Goal: Information Seeking & Learning: Check status

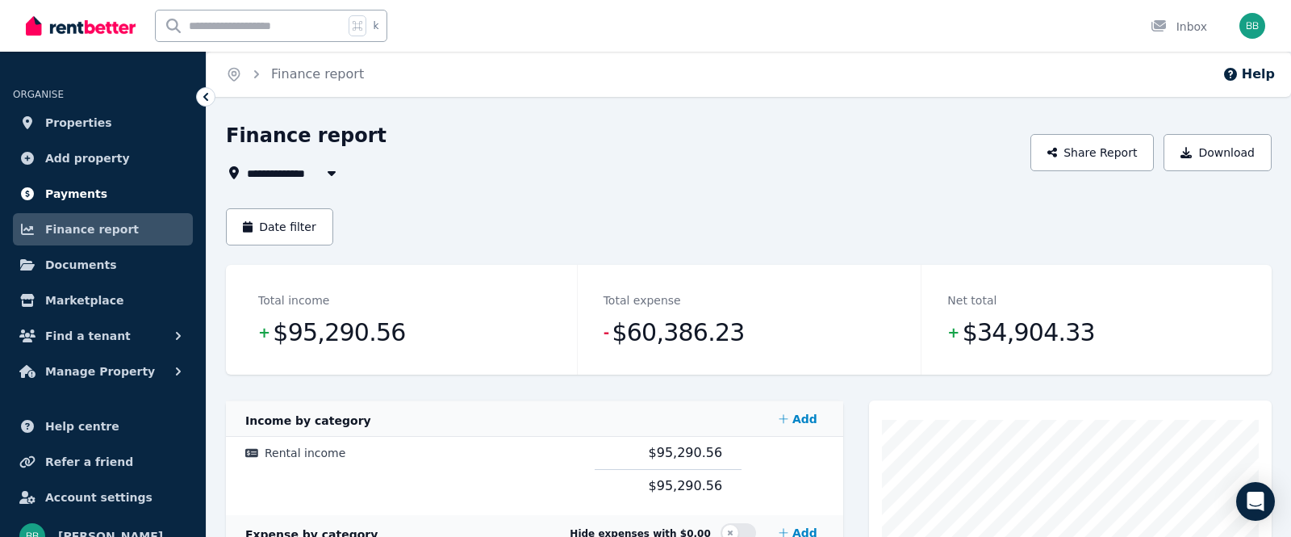
click at [90, 196] on span "Payments" at bounding box center [76, 193] width 62 height 19
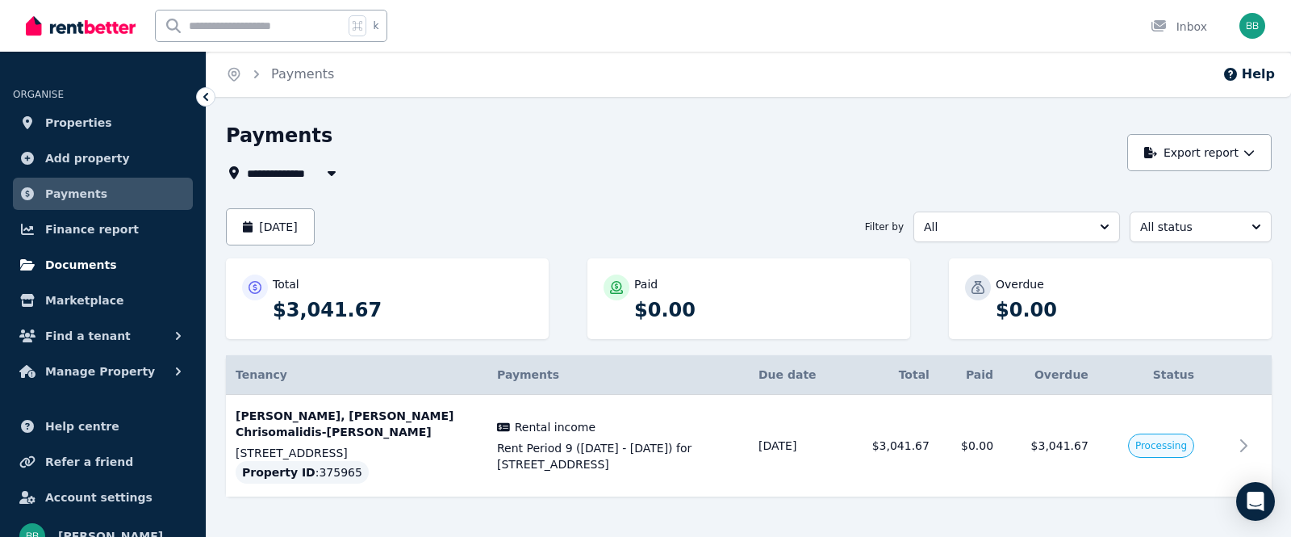
click at [88, 266] on span "Documents" at bounding box center [81, 264] width 72 height 19
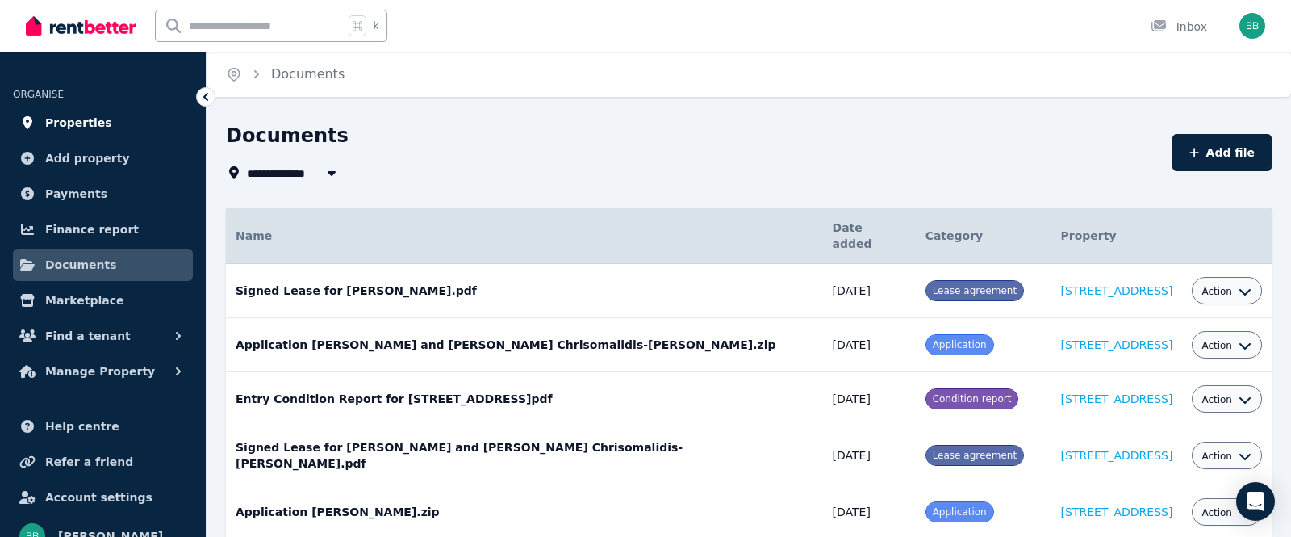
click at [111, 129] on link "Properties" at bounding box center [103, 123] width 180 height 32
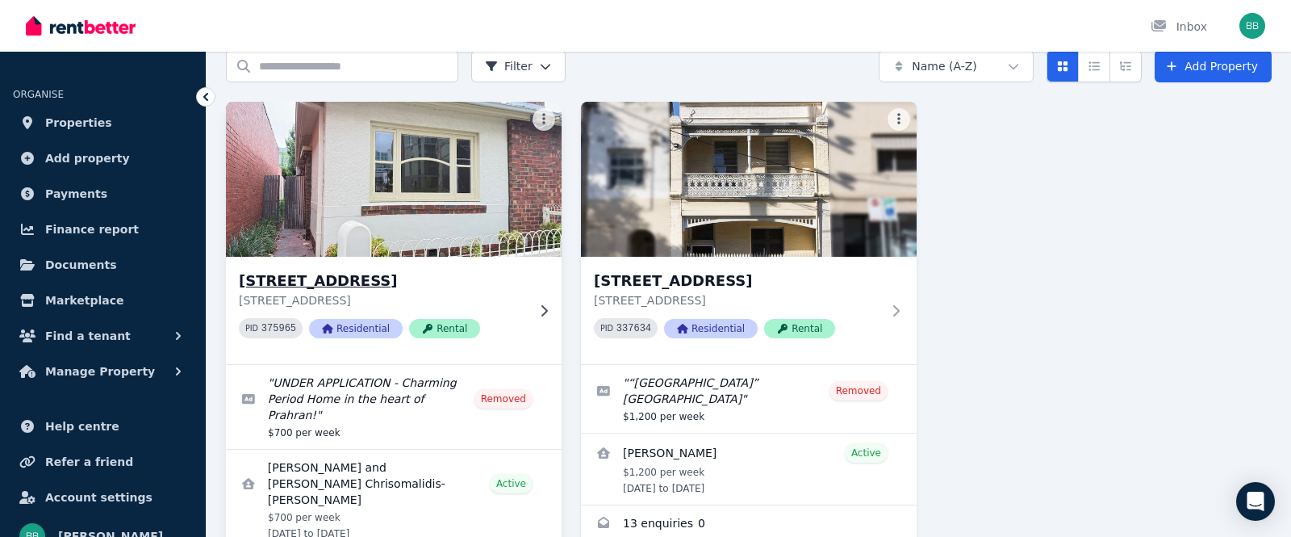
scroll to position [77, 0]
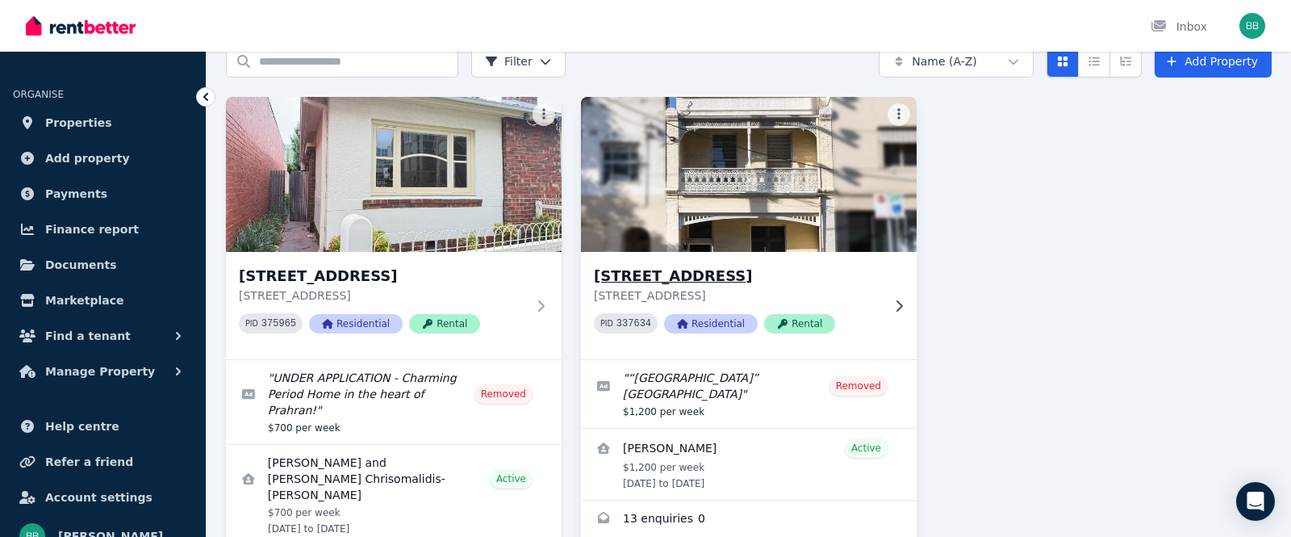
click at [857, 299] on p "[STREET_ADDRESS]" at bounding box center [737, 295] width 287 height 16
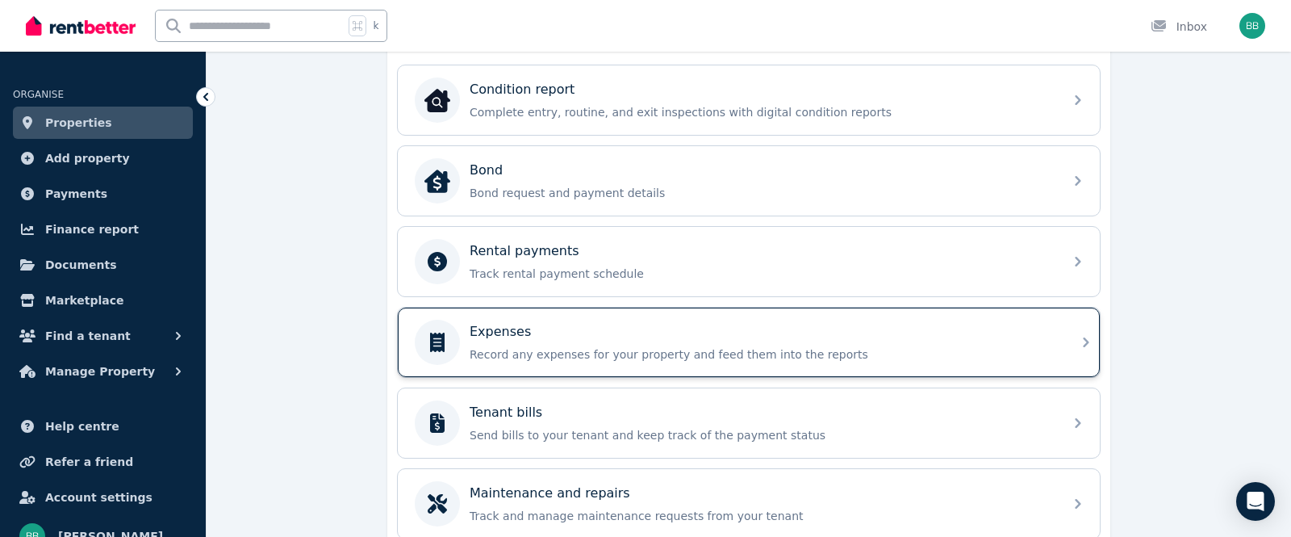
scroll to position [534, 0]
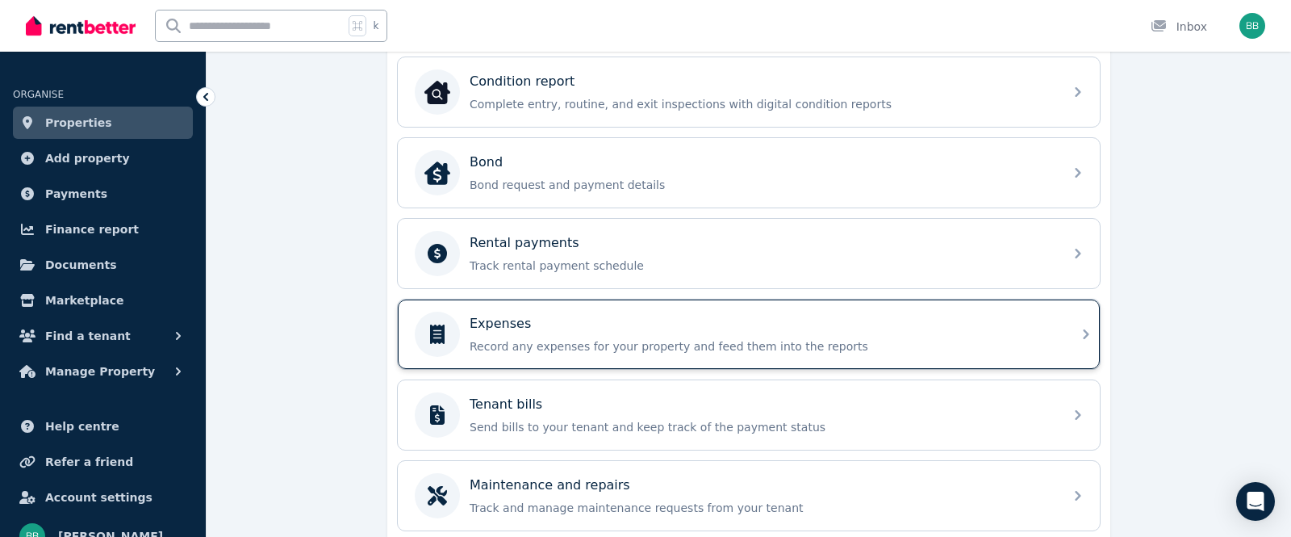
click at [577, 324] on div "Expenses" at bounding box center [762, 323] width 584 height 19
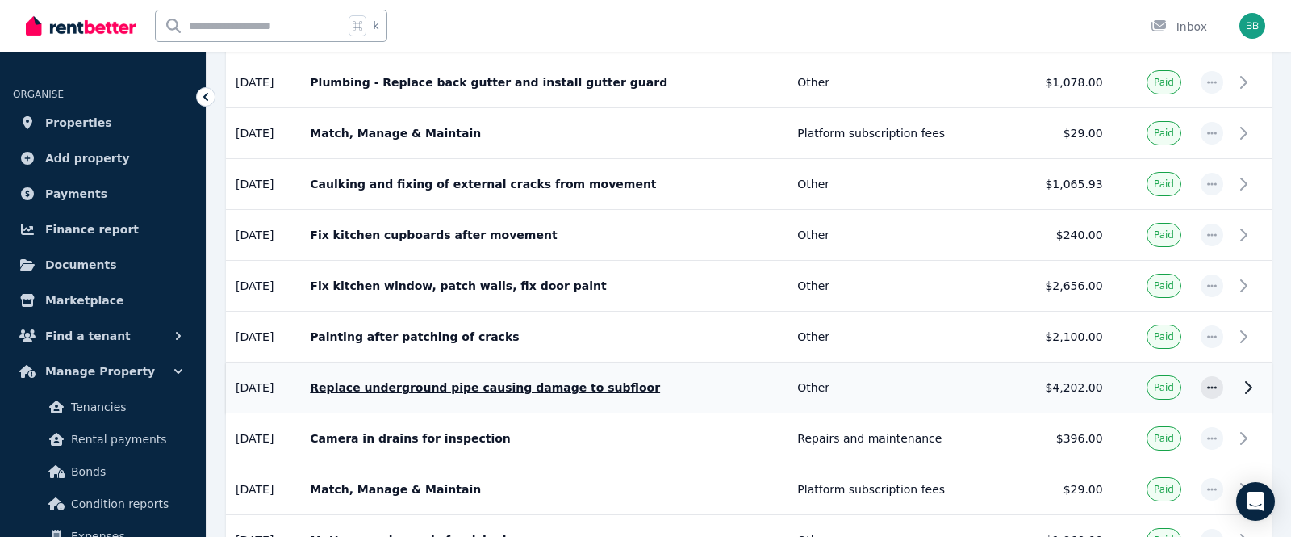
scroll to position [453, 0]
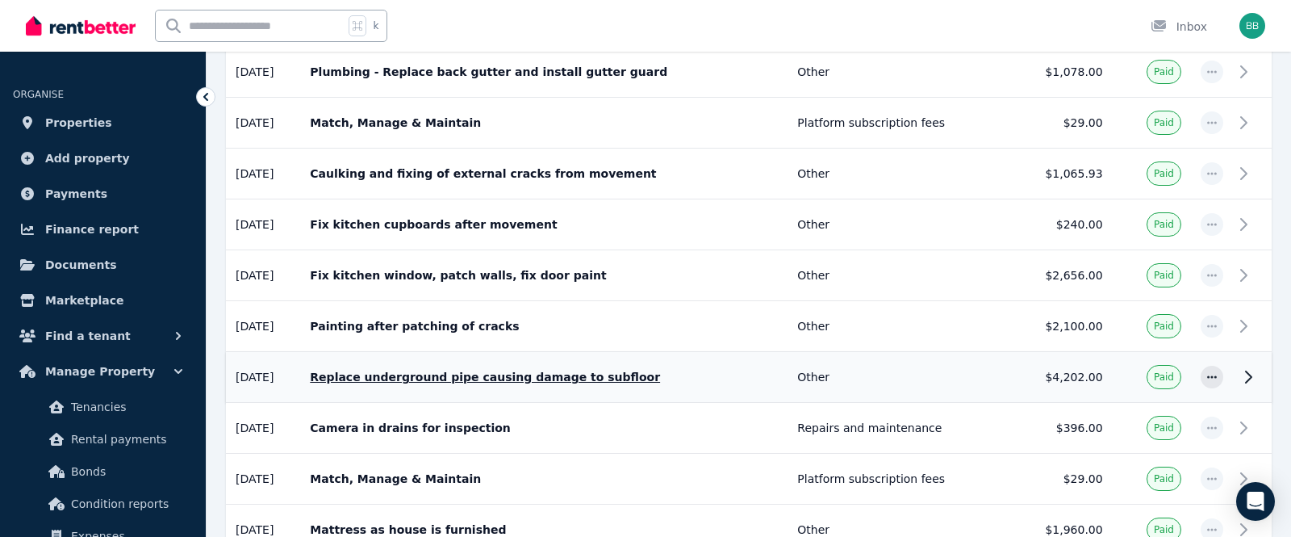
click at [673, 374] on p "Replace underground pipe causing damage to subfloor" at bounding box center [544, 377] width 468 height 16
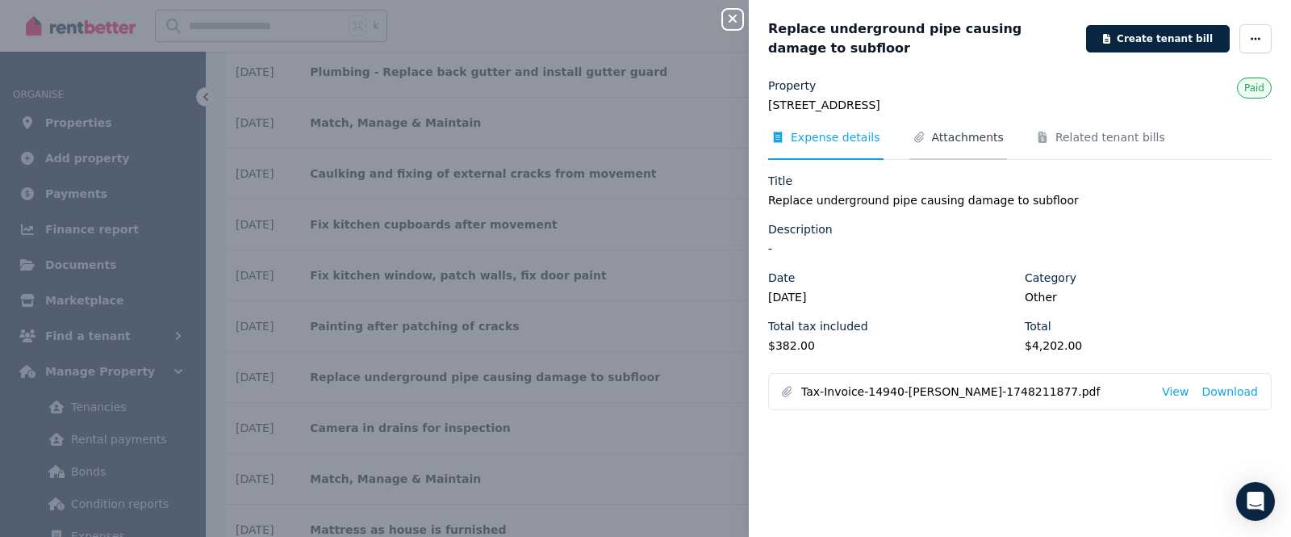
click at [973, 140] on span "Attachments" at bounding box center [968, 137] width 72 height 16
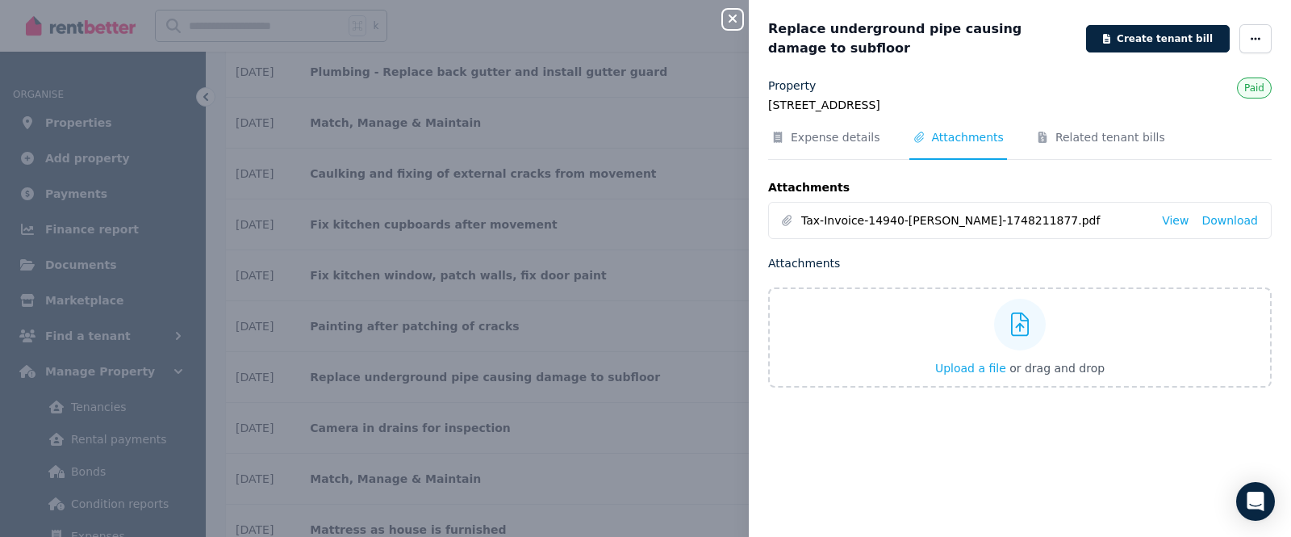
click at [1160, 224] on li "Tax-Invoice-14940-[PERSON_NAME]-1748211877.pdf View Download" at bounding box center [1020, 221] width 502 height 36
click at [1173, 220] on link "View" at bounding box center [1175, 220] width 27 height 16
